Goal: Use online tool/utility: Utilize a website feature to perform a specific function

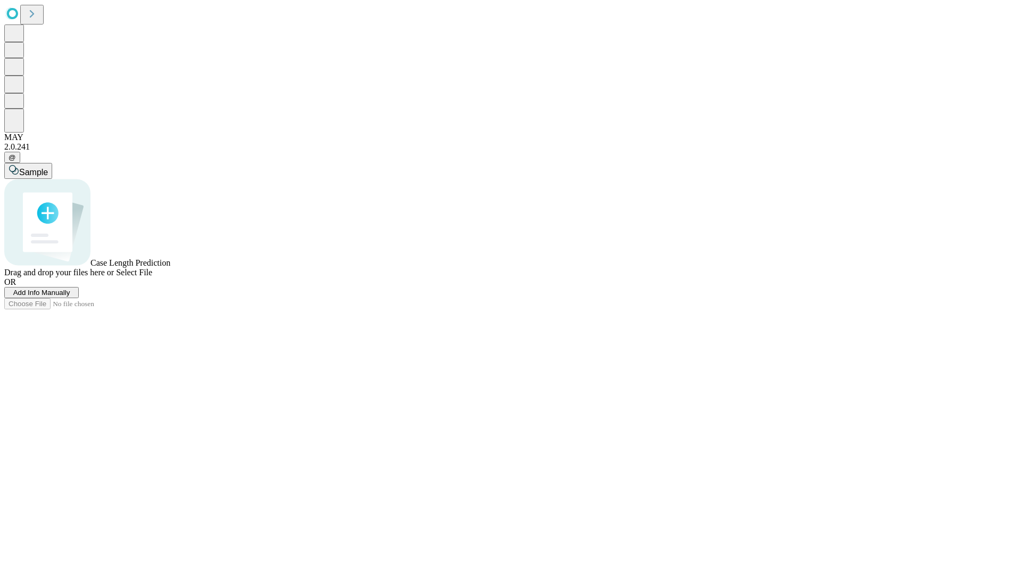
click at [152, 277] on span "Select File" at bounding box center [134, 272] width 36 height 9
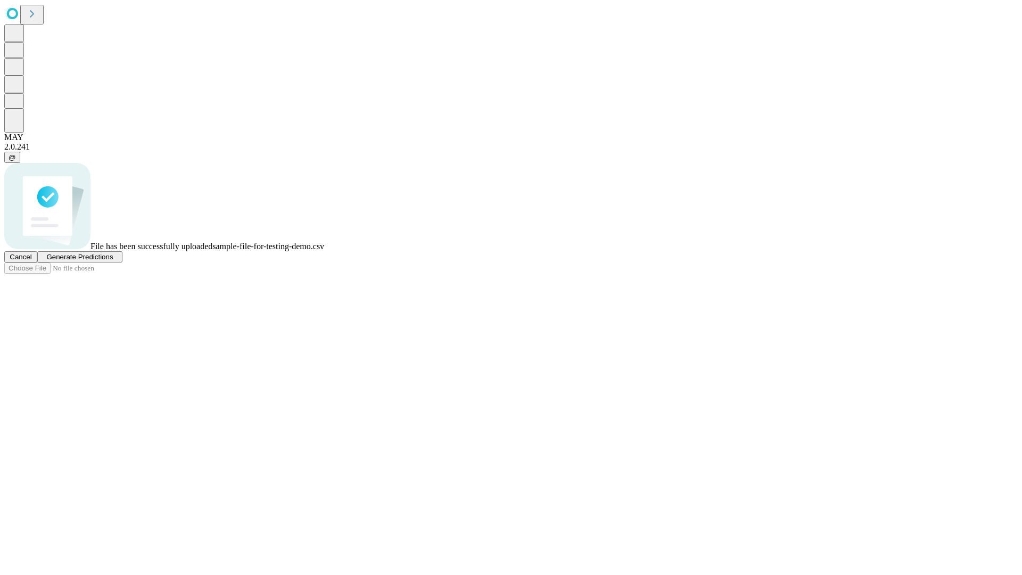
click at [113, 261] on span "Generate Predictions" at bounding box center [79, 257] width 67 height 8
